Goal: Check status

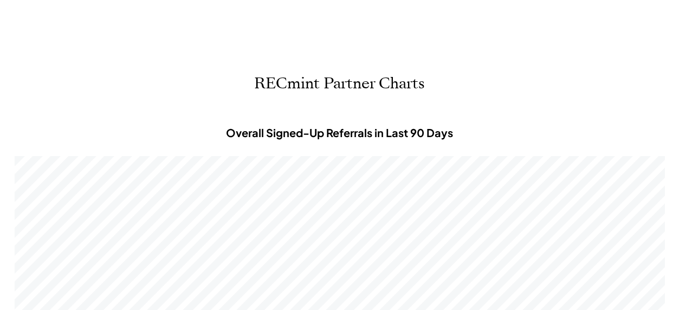
scroll to position [325, 650]
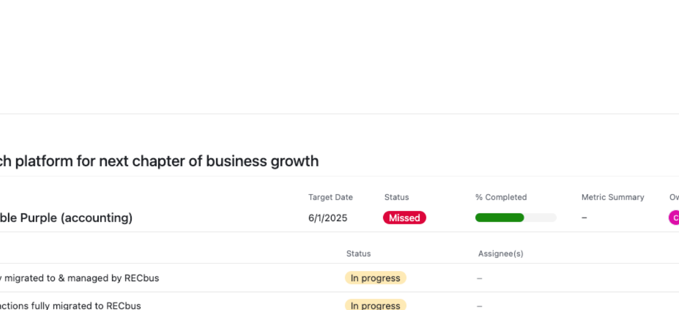
select select
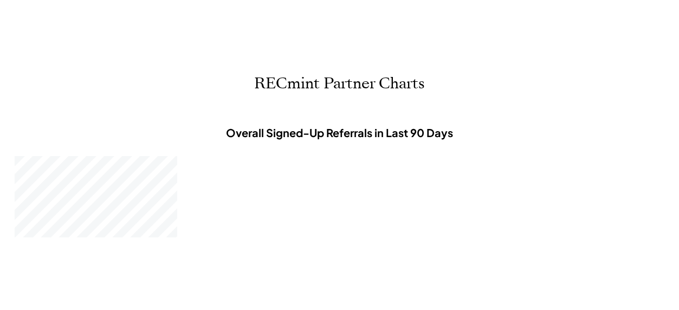
scroll to position [0, 0]
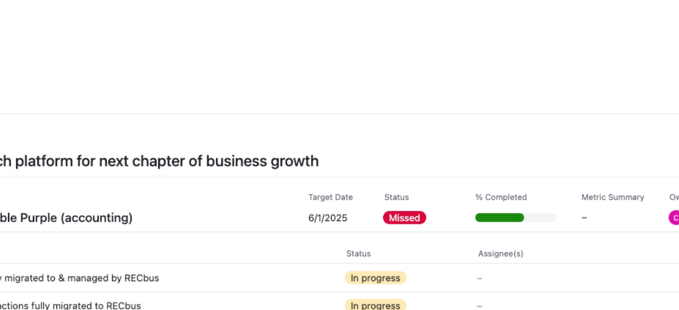
select select
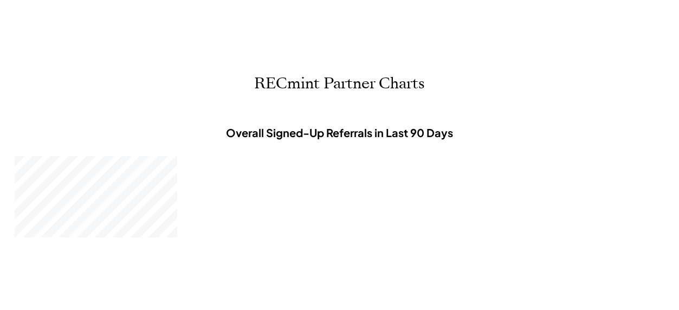
scroll to position [0, 0]
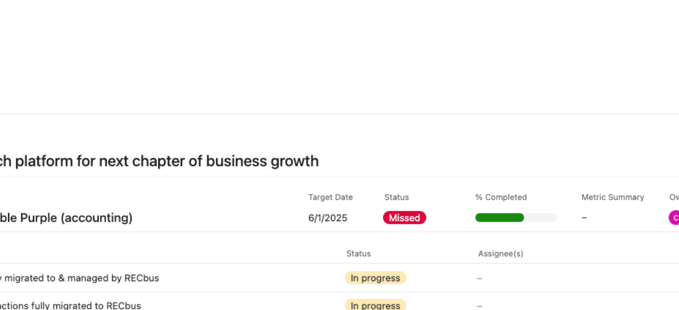
select select
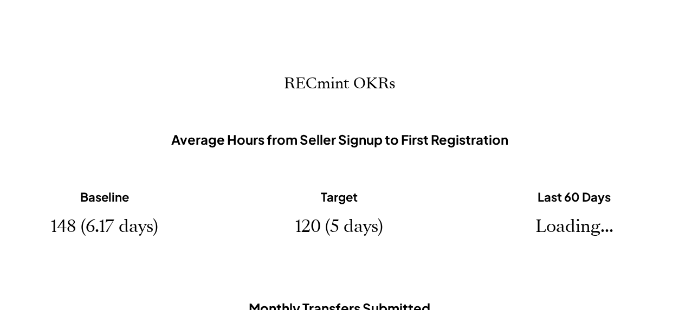
scroll to position [0, 0]
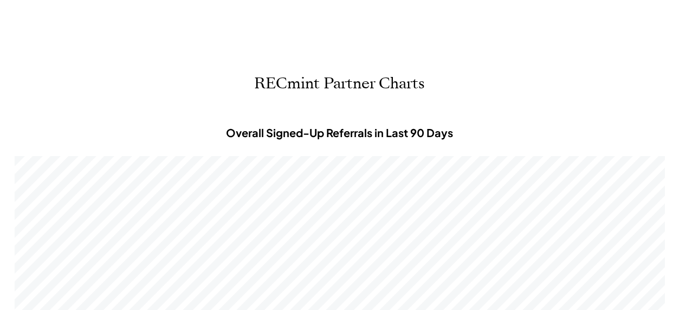
scroll to position [325, 650]
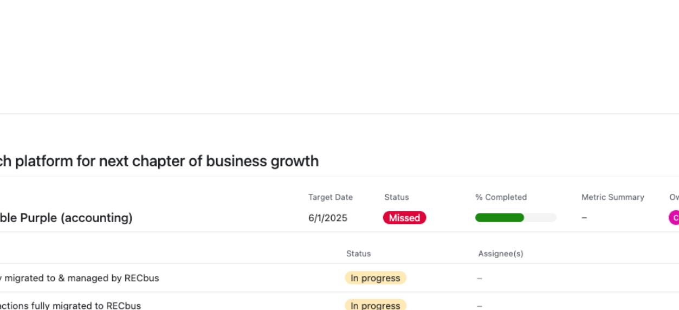
select select
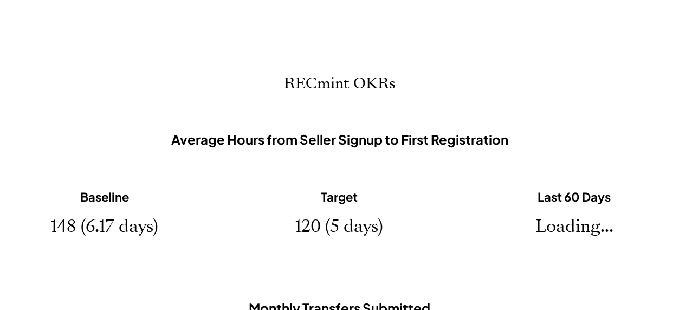
scroll to position [0, 0]
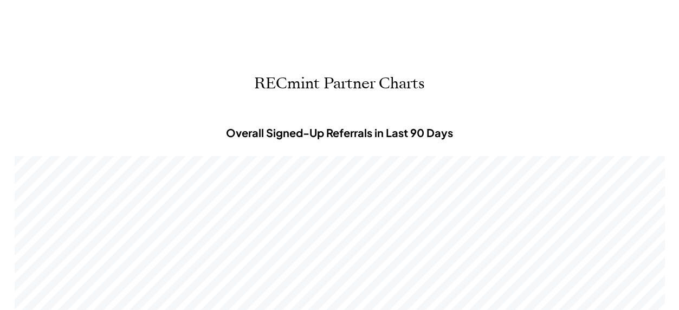
scroll to position [325, 650]
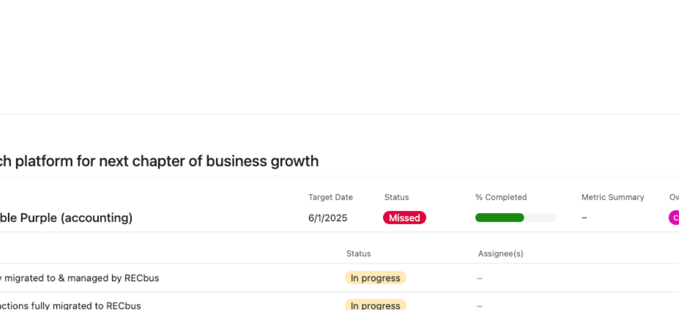
select select
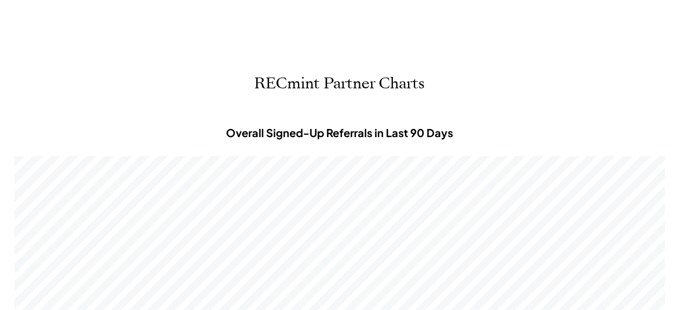
scroll to position [325, 650]
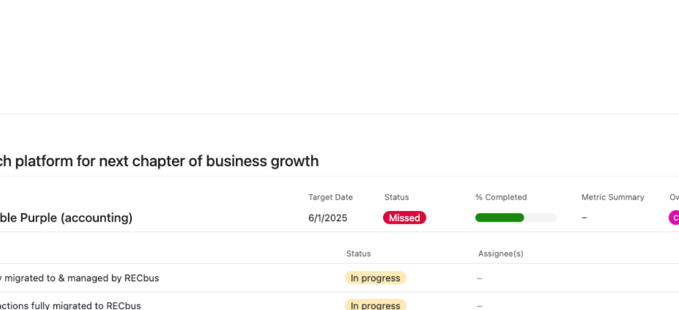
scroll to position [325, 650]
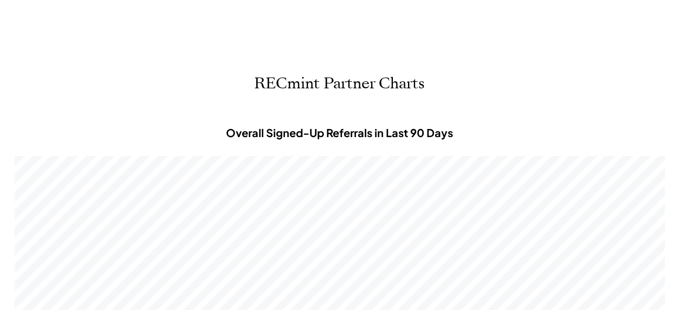
scroll to position [325, 650]
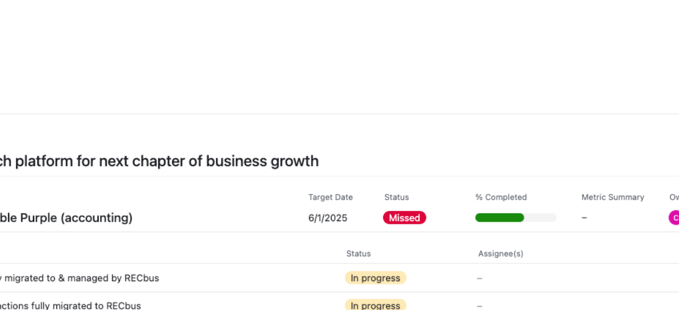
select select
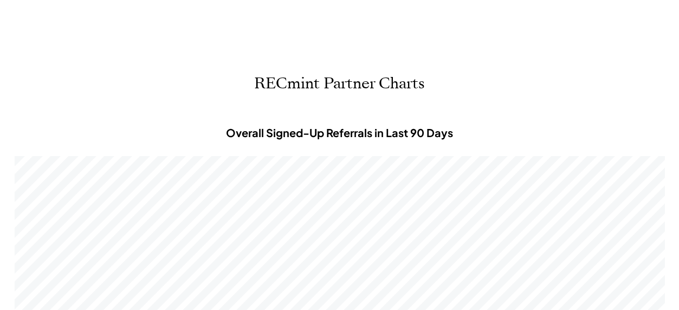
scroll to position [0, 0]
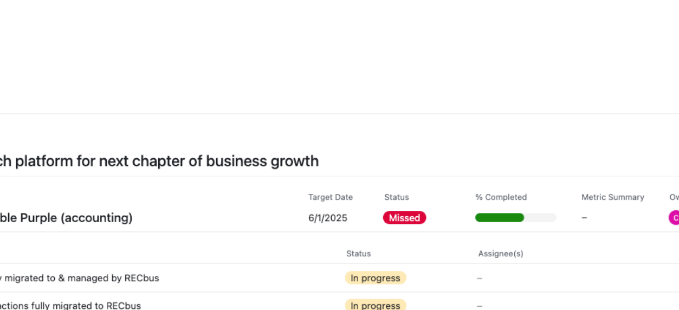
scroll to position [325, 650]
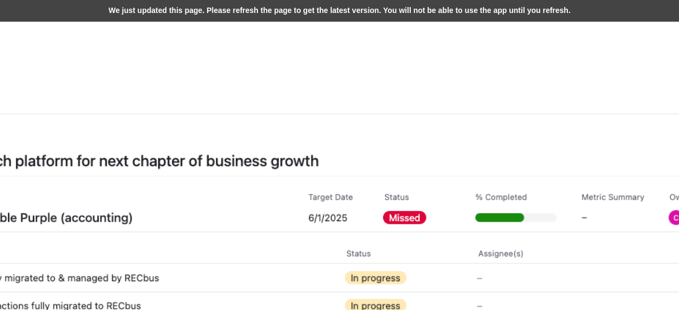
scroll to position [325, 650]
